Goal: Task Accomplishment & Management: Manage account settings

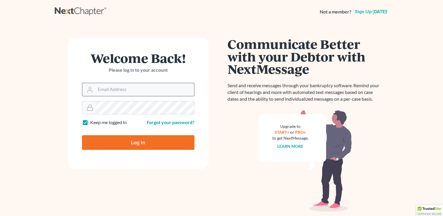
click at [132, 89] on input "Email Address" at bounding box center [144, 89] width 99 height 13
type input "tami@henkelsbaker.com"
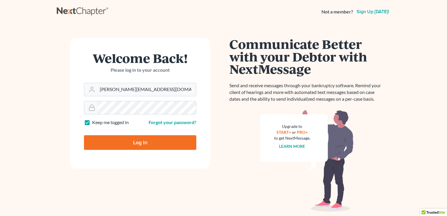
click at [130, 142] on input "Log In" at bounding box center [140, 142] width 112 height 15
type input "Thinking..."
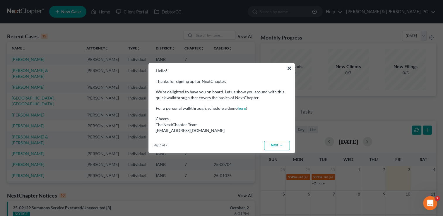
click at [275, 146] on link "Next →" at bounding box center [277, 145] width 26 height 9
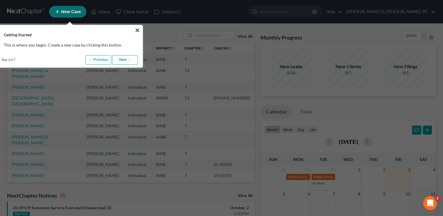
click at [126, 59] on link "Next →" at bounding box center [125, 59] width 26 height 9
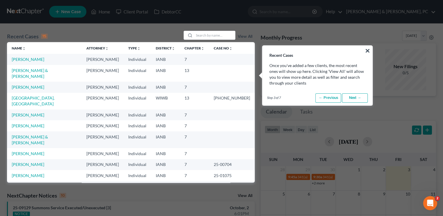
click at [361, 99] on link "Next →" at bounding box center [355, 97] width 26 height 9
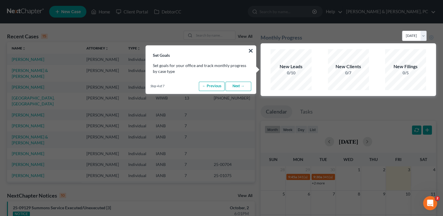
click at [247, 85] on link "Next →" at bounding box center [238, 86] width 26 height 9
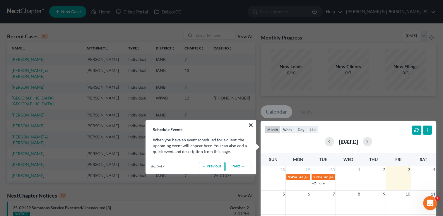
click at [239, 166] on link "Next →" at bounding box center [238, 166] width 26 height 9
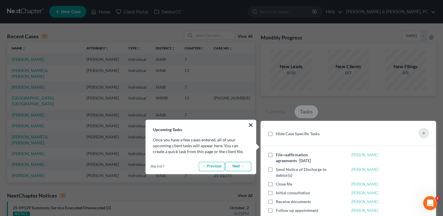
click at [239, 166] on link "Next →" at bounding box center [238, 166] width 26 height 9
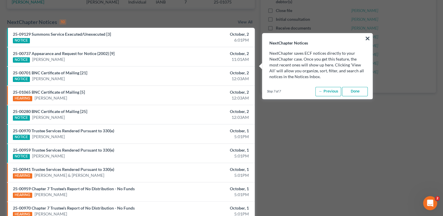
scroll to position [171, 0]
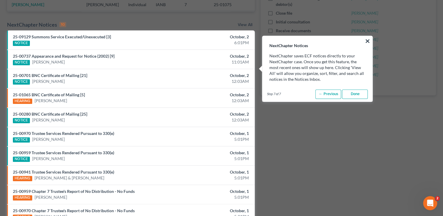
click at [353, 94] on link "Done" at bounding box center [355, 94] width 26 height 9
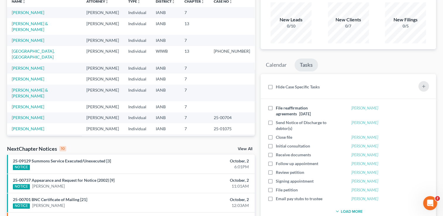
scroll to position [0, 0]
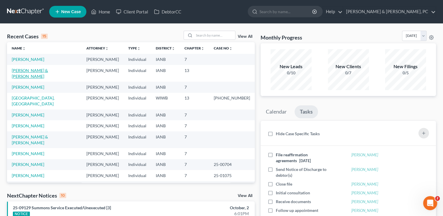
click at [38, 69] on link "[PERSON_NAME] & [PERSON_NAME]" at bounding box center [30, 73] width 36 height 11
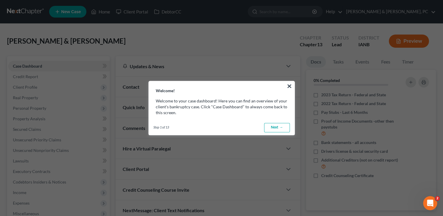
click at [275, 130] on link "Next →" at bounding box center [277, 127] width 26 height 9
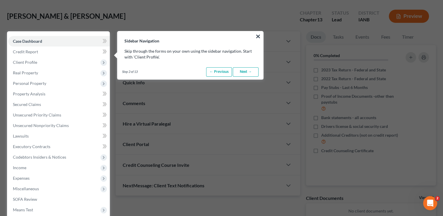
scroll to position [27, 0]
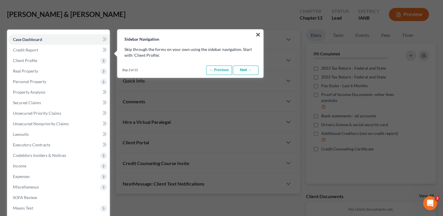
click at [242, 68] on link "Next →" at bounding box center [246, 70] width 26 height 9
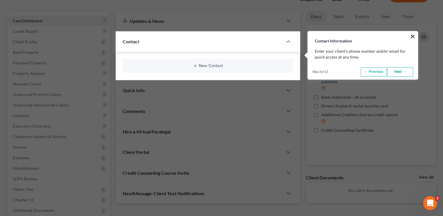
scroll to position [47, 0]
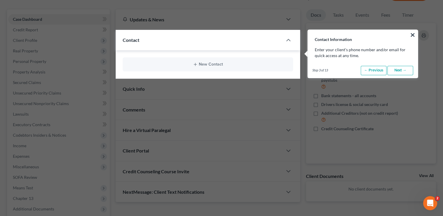
click at [401, 68] on link "Next →" at bounding box center [400, 70] width 26 height 9
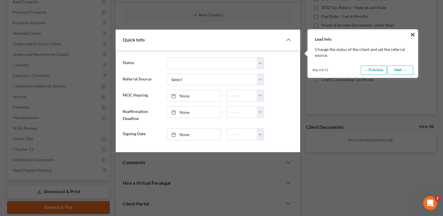
click at [401, 68] on link "Next →" at bounding box center [400, 70] width 26 height 9
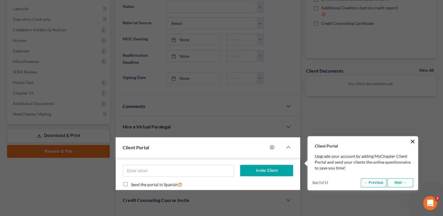
scroll to position [259, 0]
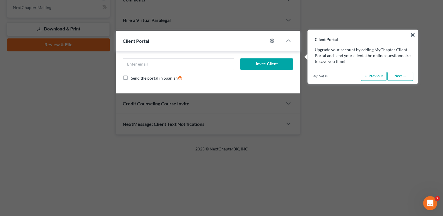
click at [403, 76] on link "Next →" at bounding box center [400, 76] width 26 height 9
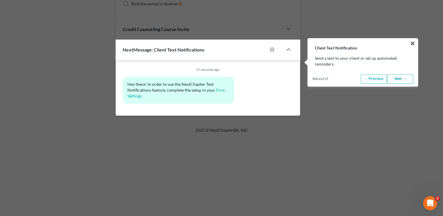
scroll to position [342, 0]
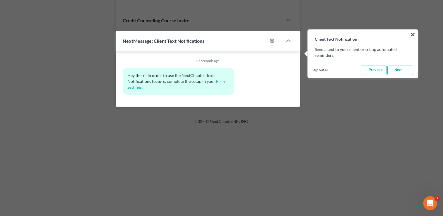
click at [402, 72] on link "Next →" at bounding box center [400, 70] width 26 height 9
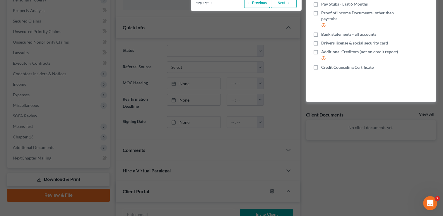
scroll to position [41, 0]
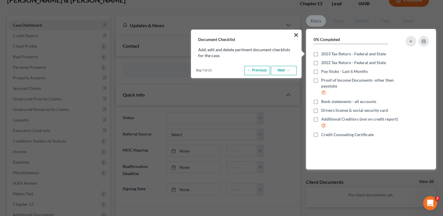
click at [286, 69] on link "Next →" at bounding box center [284, 70] width 26 height 9
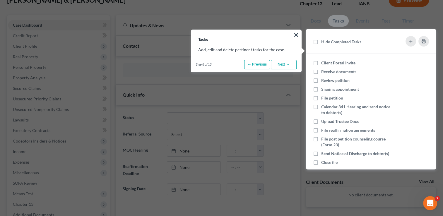
click at [284, 63] on link "Next →" at bounding box center [284, 64] width 26 height 9
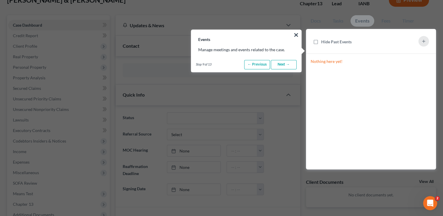
click at [284, 63] on link "Next →" at bounding box center [284, 64] width 26 height 9
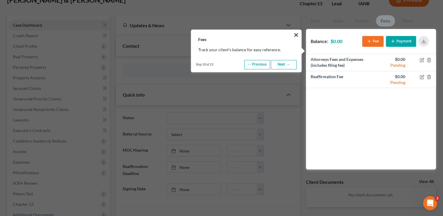
click at [284, 63] on link "Next →" at bounding box center [284, 64] width 26 height 9
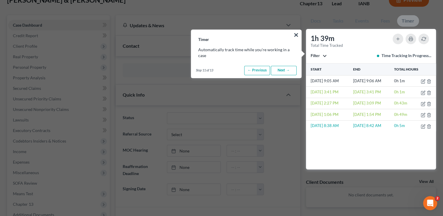
click at [283, 69] on link "Next →" at bounding box center [284, 70] width 26 height 9
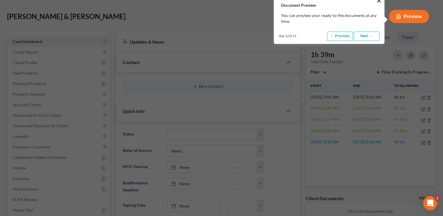
scroll to position [0, 0]
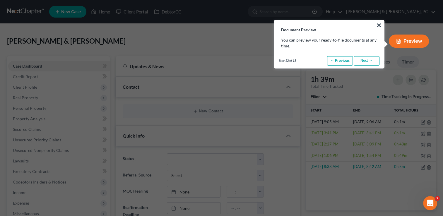
click at [361, 59] on link "Next →" at bounding box center [366, 60] width 26 height 9
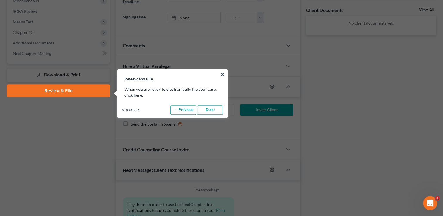
scroll to position [252, 0]
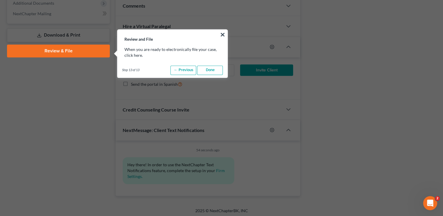
click at [208, 71] on link "Done" at bounding box center [210, 70] width 26 height 9
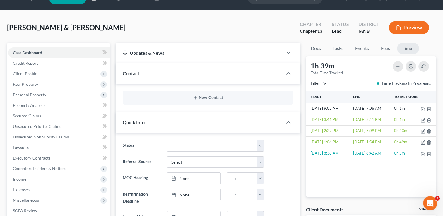
scroll to position [0, 0]
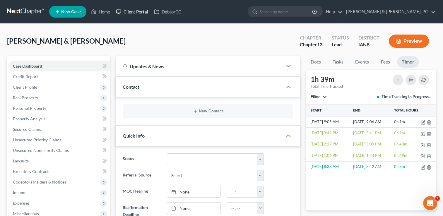
click at [127, 11] on link "Client Portal" at bounding box center [132, 11] width 38 height 11
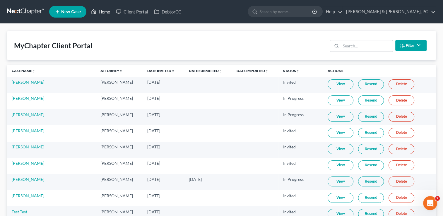
click at [101, 12] on link "Home" at bounding box center [100, 11] width 25 height 11
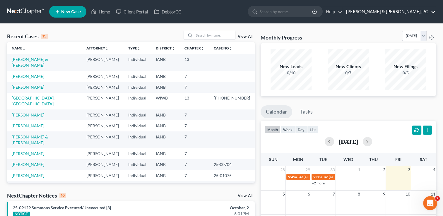
click at [433, 12] on link "[PERSON_NAME] & [PERSON_NAME], PC" at bounding box center [389, 11] width 92 height 11
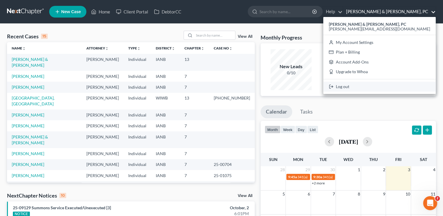
click at [401, 87] on link "Log out" at bounding box center [379, 87] width 112 height 10
